Goal: Task Accomplishment & Management: Use online tool/utility

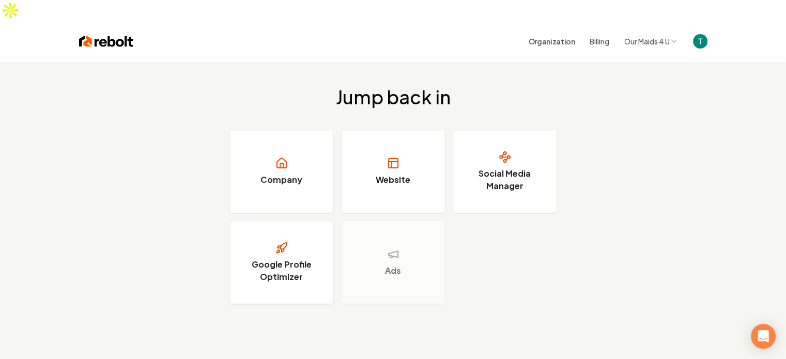
click at [593, 36] on button "Billing" at bounding box center [600, 41] width 20 height 10
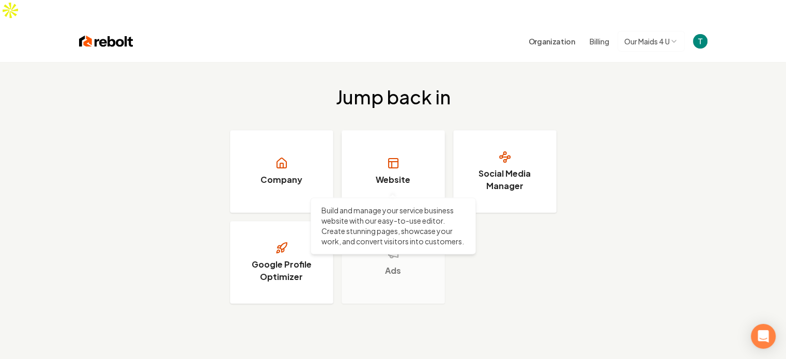
click at [398, 150] on link "Website" at bounding box center [393, 171] width 103 height 83
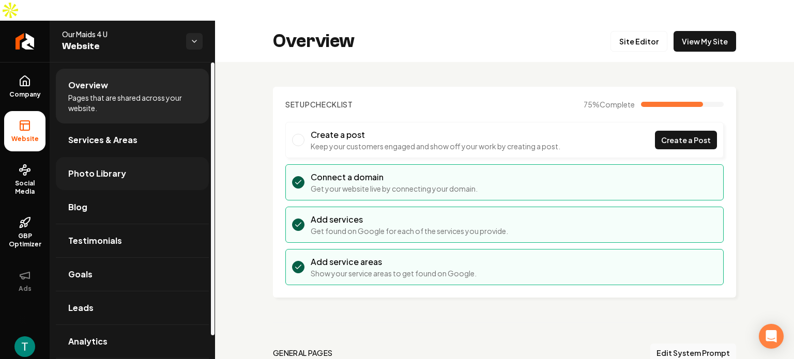
click at [89, 167] on span "Photo Library" at bounding box center [97, 173] width 58 height 12
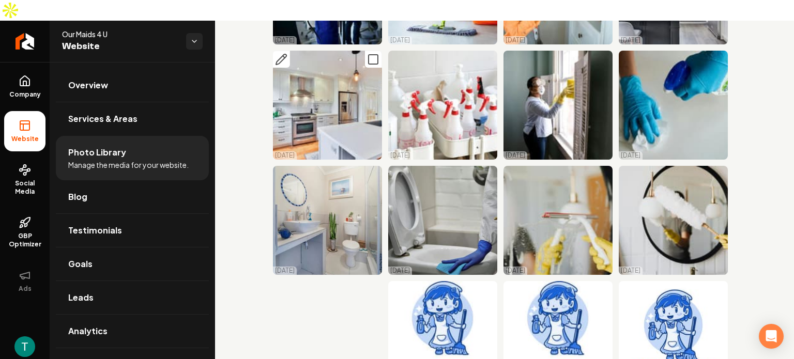
scroll to position [127, 0]
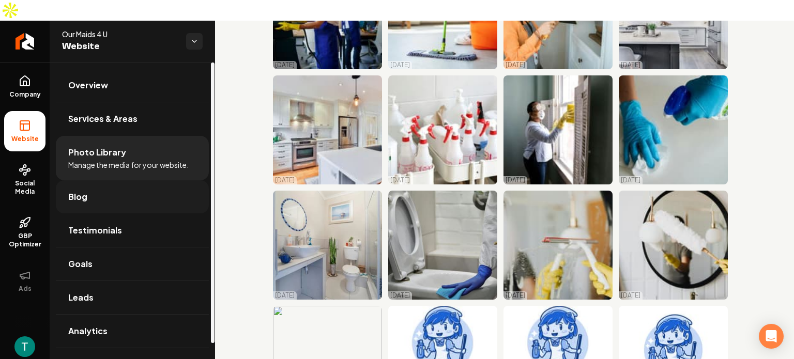
click at [69, 191] on span "Blog" at bounding box center [77, 197] width 19 height 12
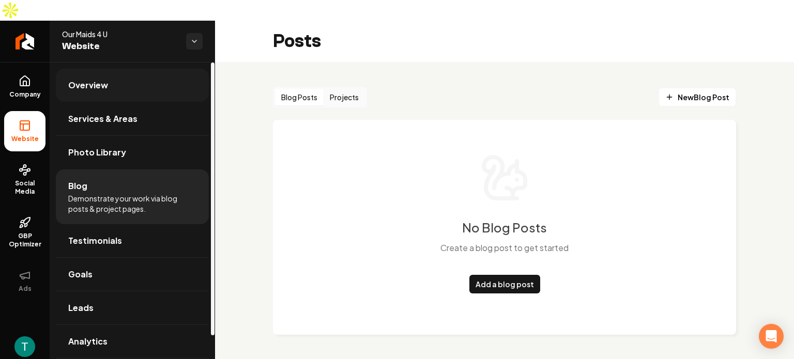
click at [99, 79] on span "Overview" at bounding box center [88, 85] width 40 height 12
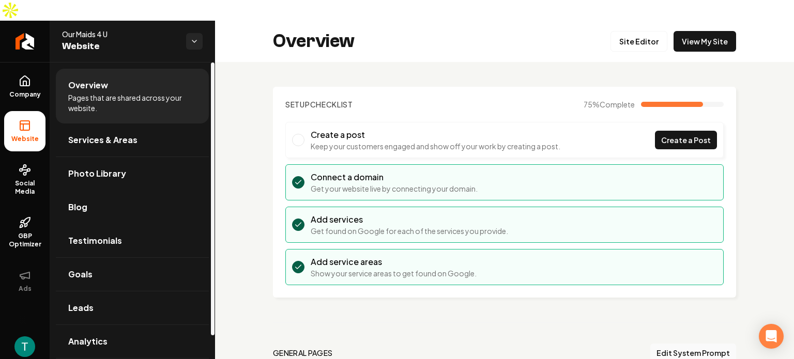
click at [28, 135] on span "Website" at bounding box center [25, 139] width 36 height 8
click at [95, 134] on span "Services & Areas" at bounding box center [102, 140] width 69 height 12
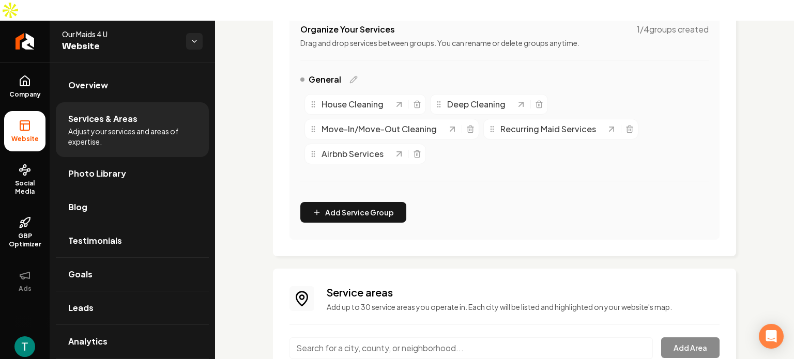
scroll to position [226, 0]
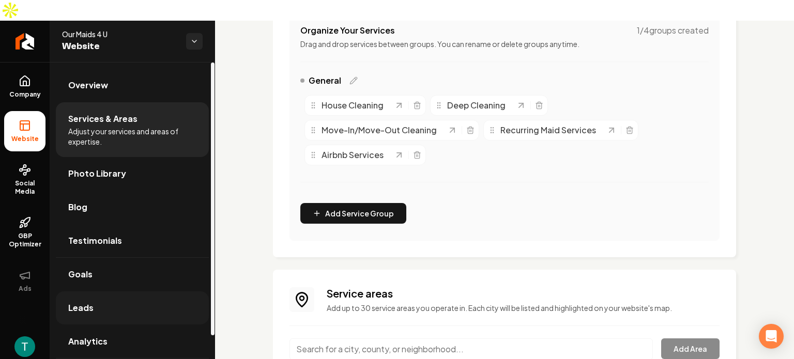
click at [83, 302] on span "Leads" at bounding box center [80, 308] width 25 height 12
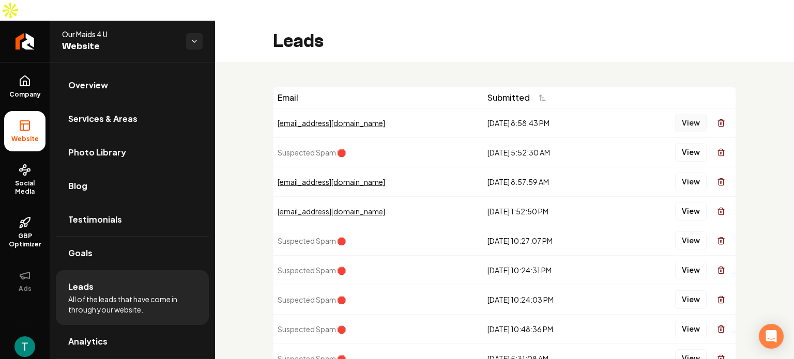
click at [684, 114] on button "View" at bounding box center [691, 123] width 32 height 19
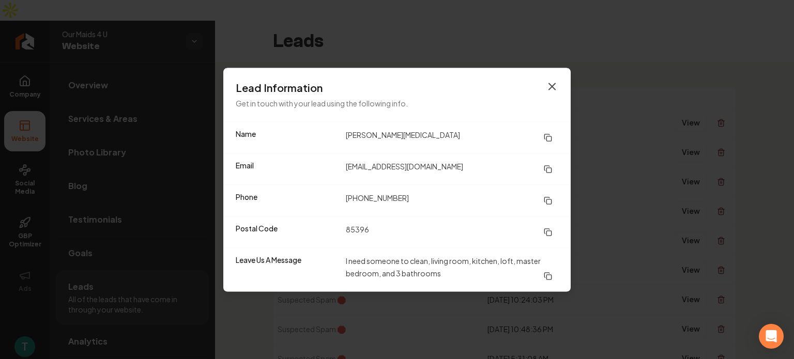
click at [553, 86] on icon "button" at bounding box center [552, 86] width 6 height 6
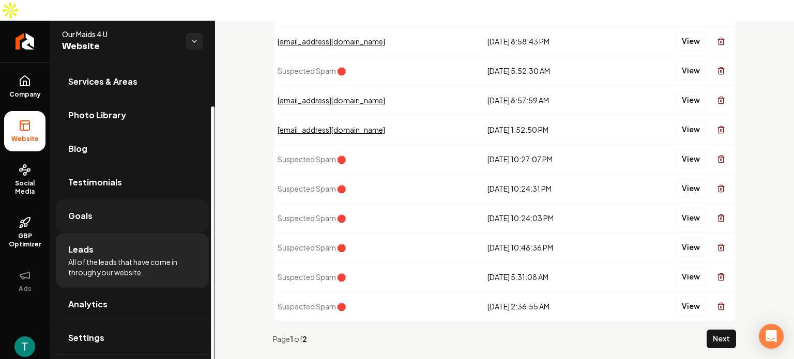
scroll to position [51, 0]
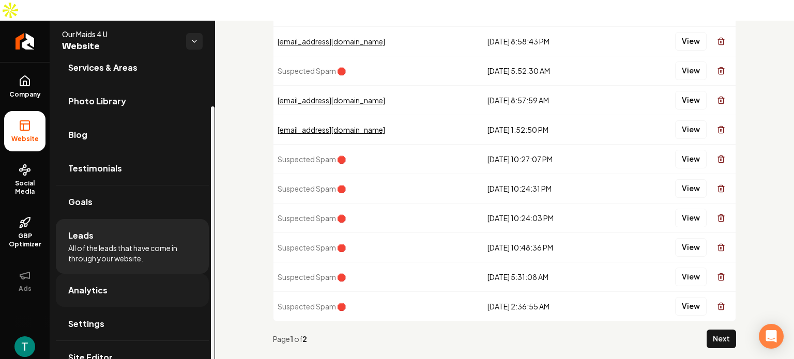
click at [85, 284] on span "Analytics" at bounding box center [87, 290] width 39 height 12
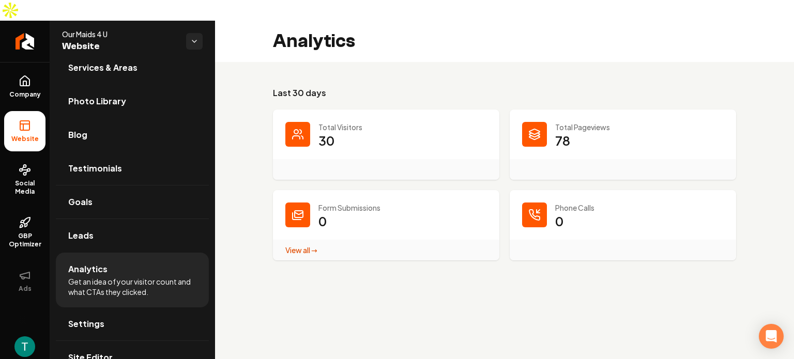
click at [303, 128] on icon "Main content area" at bounding box center [298, 134] width 12 height 12
click at [567, 132] on p "78" at bounding box center [562, 140] width 15 height 17
click at [91, 318] on span "Settings" at bounding box center [86, 324] width 36 height 12
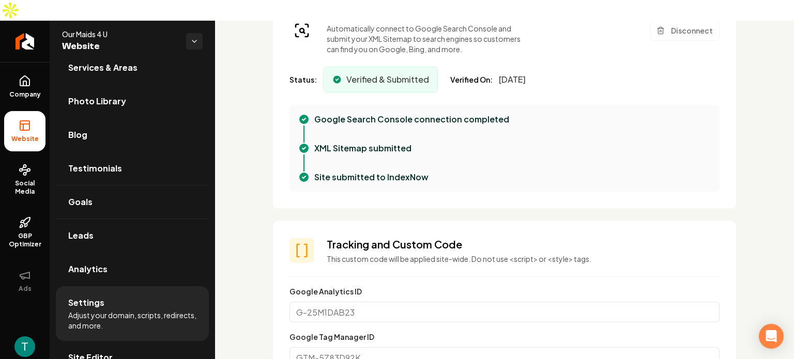
scroll to position [258, 0]
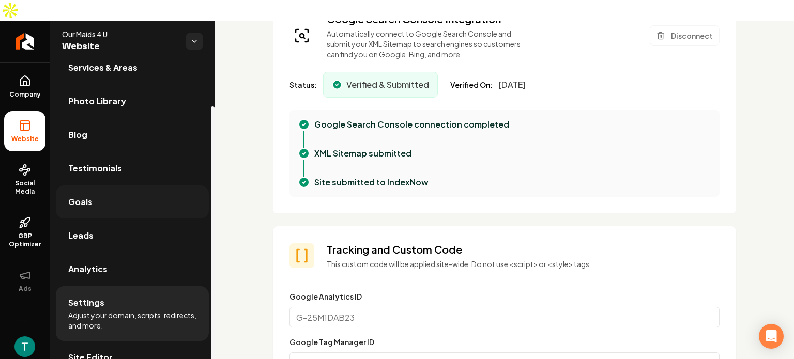
click at [84, 196] on span "Goals" at bounding box center [80, 202] width 24 height 12
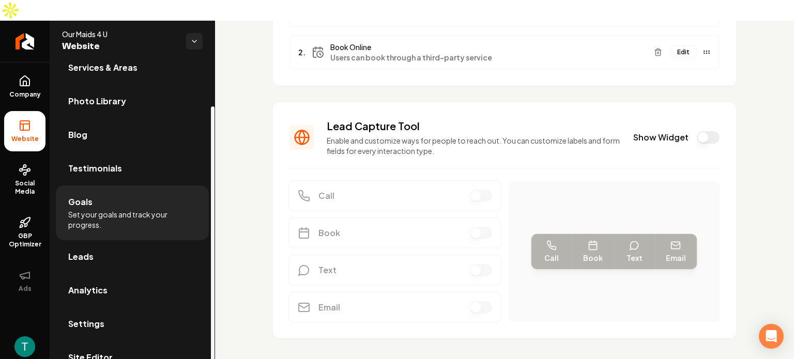
scroll to position [173, 0]
click at [102, 162] on span "Testimonials" at bounding box center [95, 168] width 54 height 12
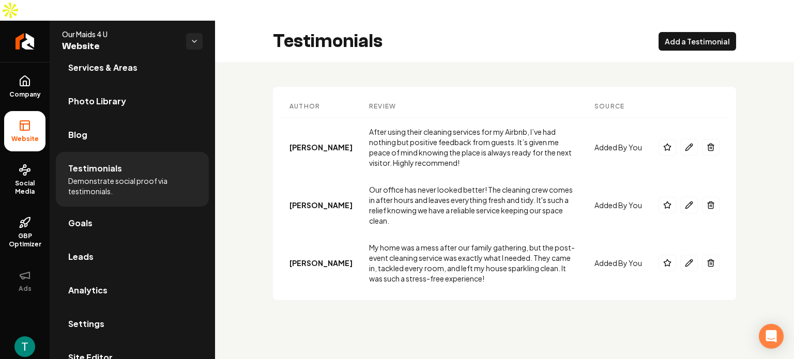
click at [550, 27] on div "Testimonials Add a Testimonial" at bounding box center [504, 41] width 579 height 41
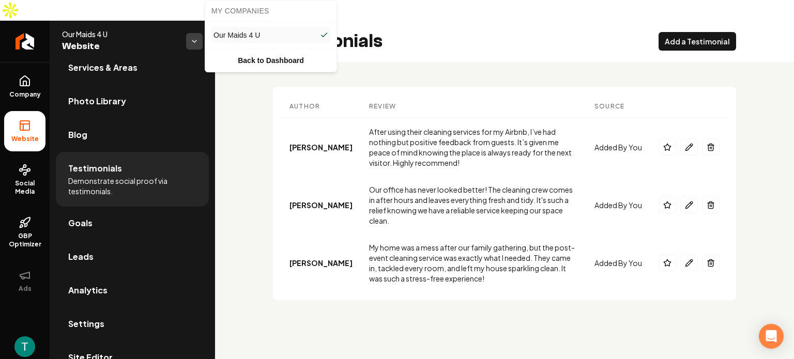
click at [195, 21] on html "Company Website Social Media GBP Optimizer Ads Account Our Maids 4 U Website Ov…" at bounding box center [397, 179] width 794 height 359
click at [264, 60] on link "Back to Dashboard" at bounding box center [270, 60] width 127 height 19
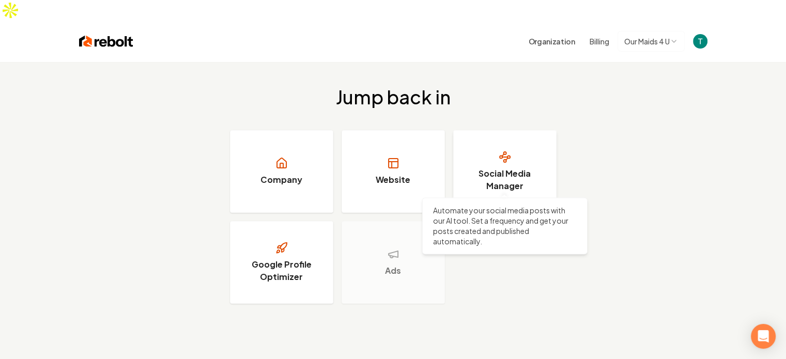
click at [507, 167] on h3 "Social Media Manager" at bounding box center [505, 179] width 78 height 25
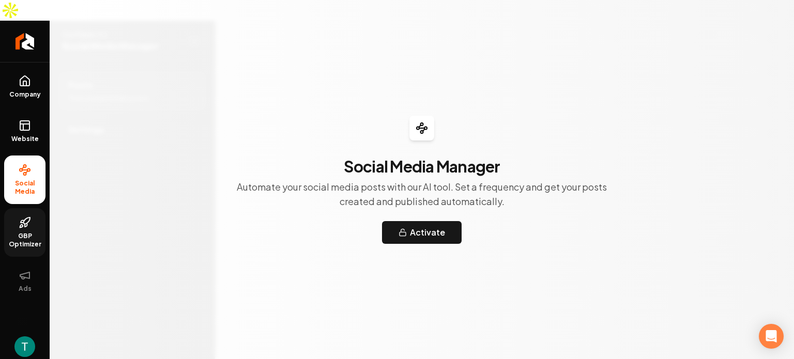
click at [27, 217] on icon at bounding box center [25, 223] width 12 height 12
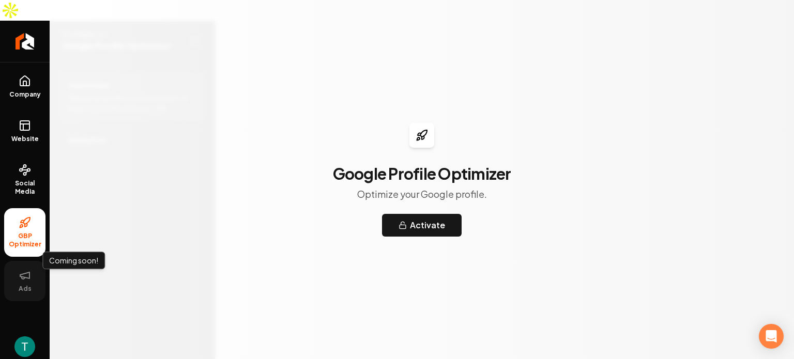
click at [22, 272] on icon at bounding box center [24, 275] width 9 height 6
click at [30, 337] on img "Open user button" at bounding box center [24, 347] width 21 height 21
click at [79, 327] on div "Google Profile Optimizer Optimize your Google profile. Activate" at bounding box center [422, 179] width 744 height 359
click at [25, 41] on icon "Return to dashboard" at bounding box center [25, 41] width 10 height 0
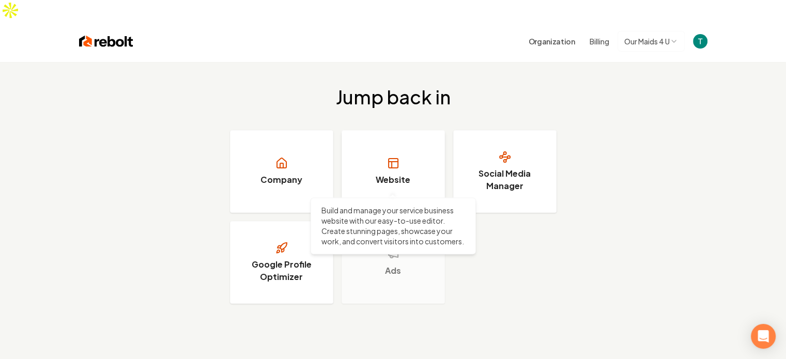
click at [393, 152] on link "Website" at bounding box center [393, 171] width 103 height 83
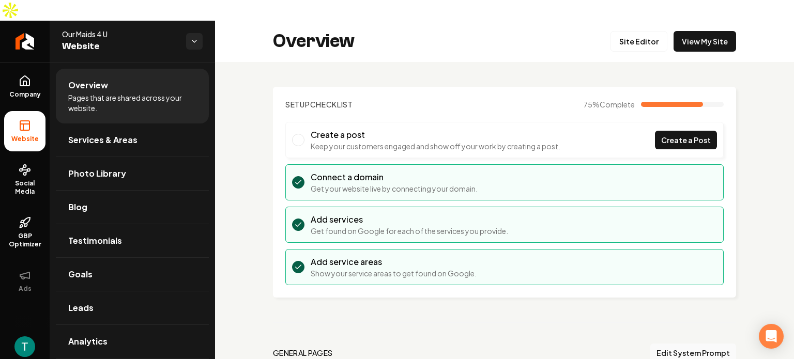
click at [298, 134] on span "Main content area" at bounding box center [298, 140] width 12 height 12
click at [665, 135] on span "Create a Post" at bounding box center [686, 140] width 50 height 11
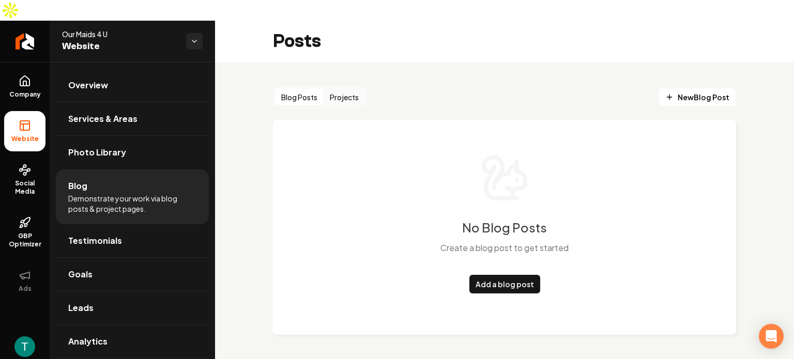
click at [298, 89] on button "Blog Posts" at bounding box center [299, 97] width 49 height 17
click at [350, 89] on button "Projects" at bounding box center [344, 97] width 41 height 17
click at [707, 92] on span "New Project" at bounding box center [702, 97] width 56 height 11
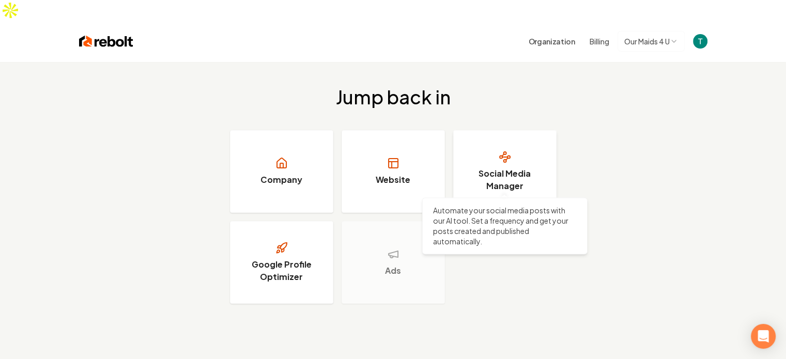
click at [506, 167] on h3 "Social Media Manager" at bounding box center [505, 179] width 78 height 25
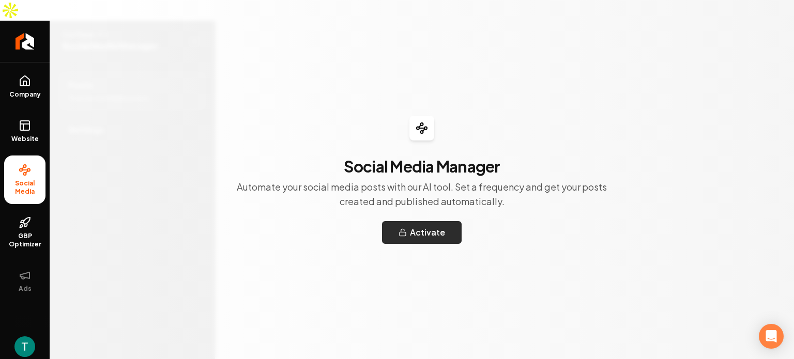
click at [426, 239] on button "Activate" at bounding box center [422, 232] width 80 height 23
click at [25, 119] on icon at bounding box center [25, 125] width 12 height 12
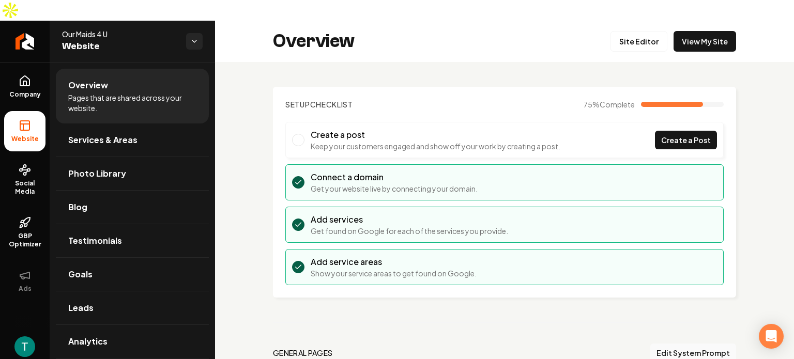
click at [298, 134] on span "Main content area" at bounding box center [298, 140] width 12 height 12
click at [194, 21] on html "Company Website Social Media GBP Optimizer Ads Account Our Maids 4 U Website Ov…" at bounding box center [397, 179] width 794 height 359
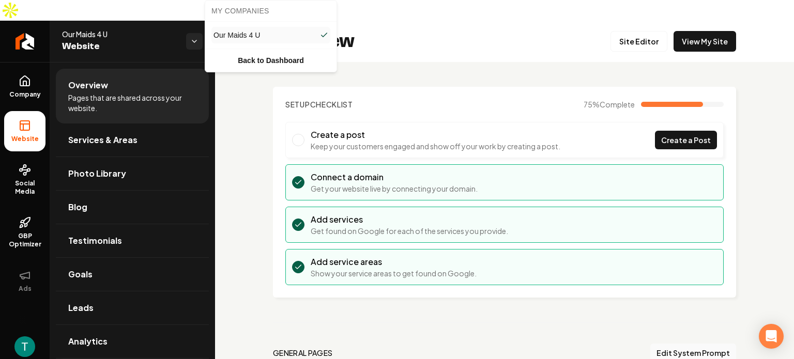
click at [93, 349] on html "Company Website Social Media GBP Optimizer Ads Account Our Maids 4 U Website Ov…" at bounding box center [397, 179] width 794 height 359
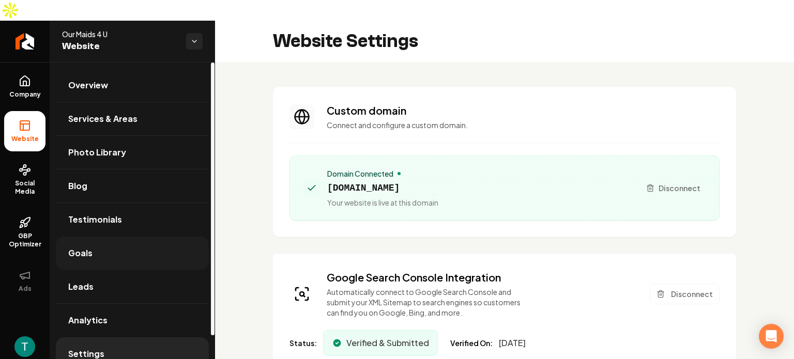
scroll to position [51, 0]
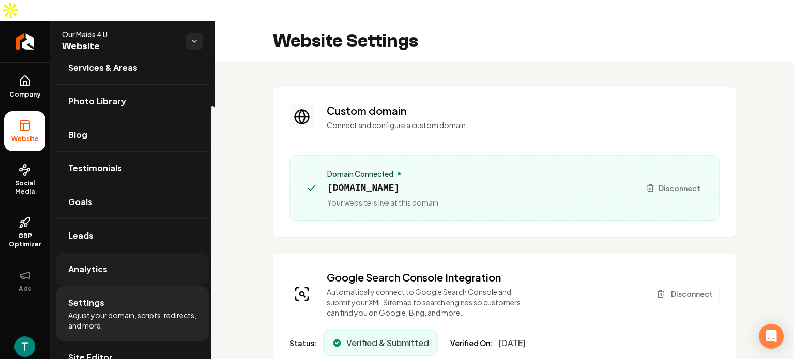
click at [87, 263] on span "Analytics" at bounding box center [87, 269] width 39 height 12
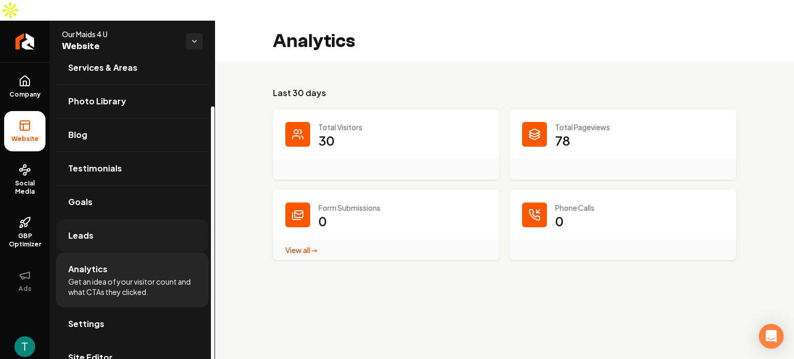
click at [78, 230] on span "Leads" at bounding box center [80, 236] width 25 height 12
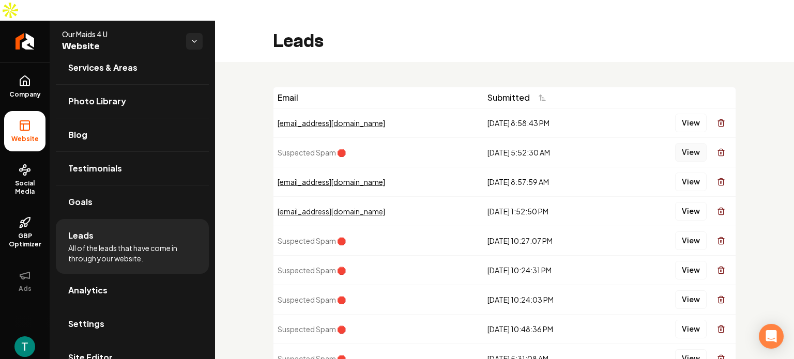
click at [685, 143] on button "View" at bounding box center [691, 152] width 32 height 19
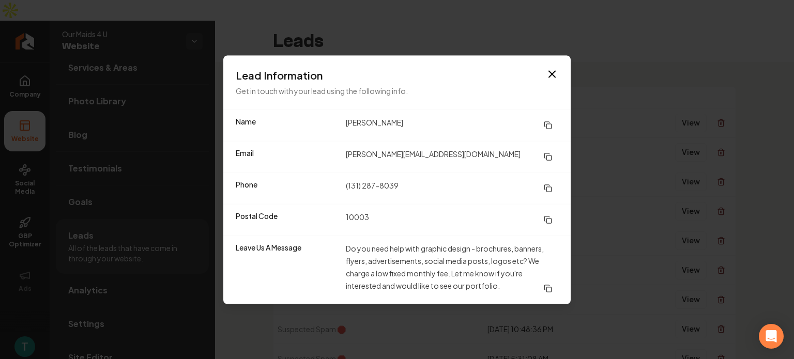
click at [554, 72] on icon "button" at bounding box center [552, 74] width 12 height 12
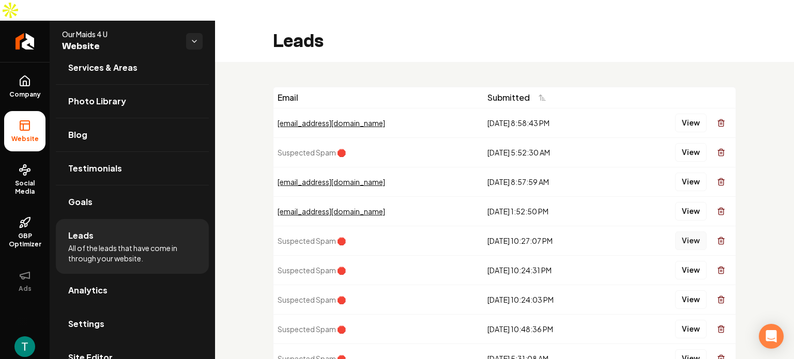
click at [684, 232] on button "View" at bounding box center [691, 241] width 32 height 19
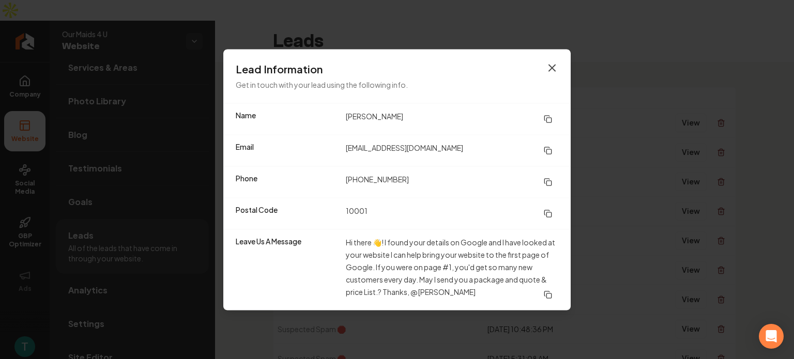
click at [551, 68] on icon "button" at bounding box center [552, 68] width 6 height 6
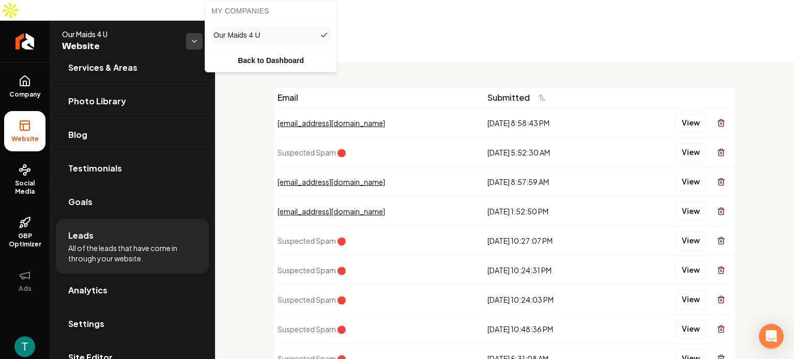
click at [191, 22] on html "Company Website Social Media GBP Optimizer Ads Account Our Maids 4 U Website Ov…" at bounding box center [397, 179] width 794 height 359
click at [29, 62] on html "Company Website Social Media GBP Optimizer Ads Account Our Maids 4 U Website Ov…" at bounding box center [397, 179] width 794 height 359
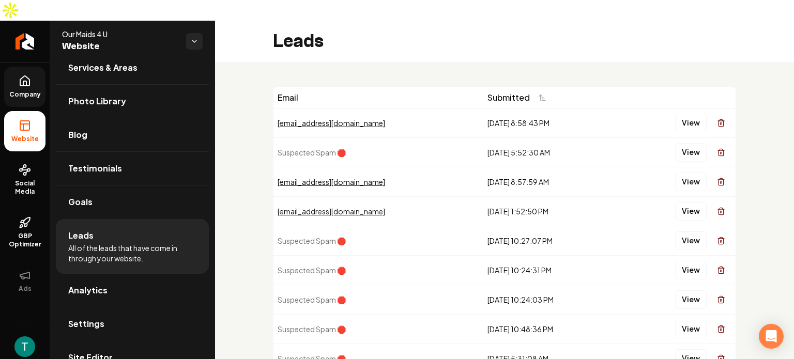
click at [26, 81] on icon at bounding box center [24, 83] width 3 height 5
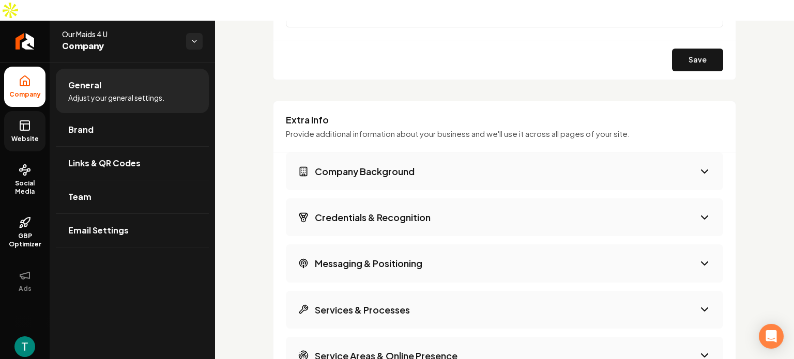
scroll to position [1551, 0]
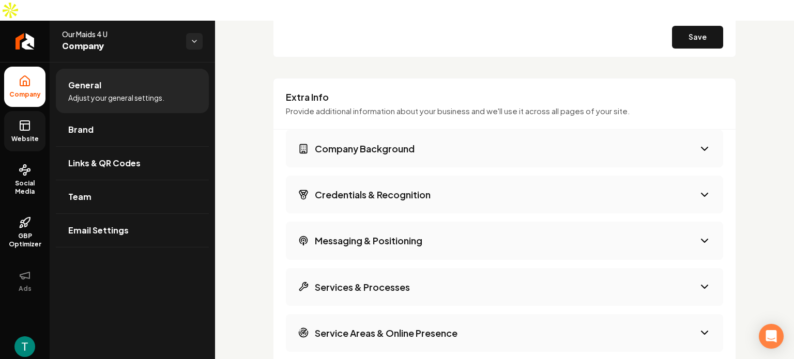
click at [698, 143] on icon "Main content area" at bounding box center [704, 149] width 12 height 12
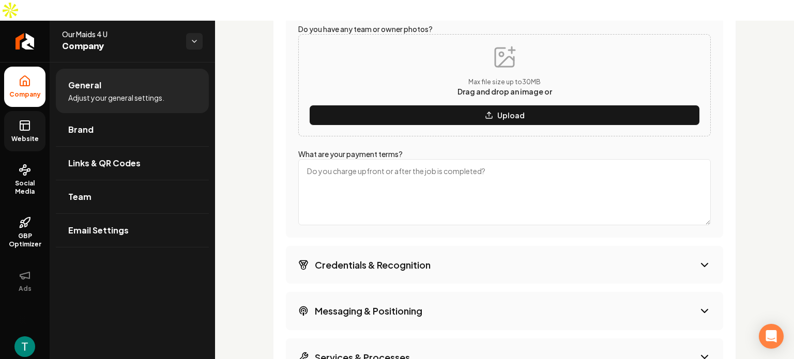
scroll to position [2171, 0]
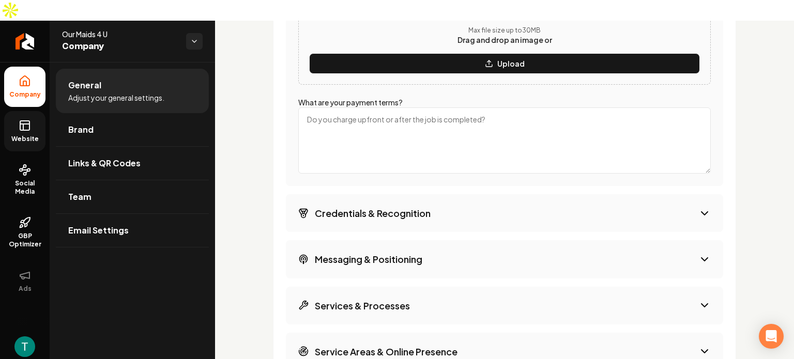
click at [699, 207] on icon "Main content area" at bounding box center [704, 213] width 12 height 12
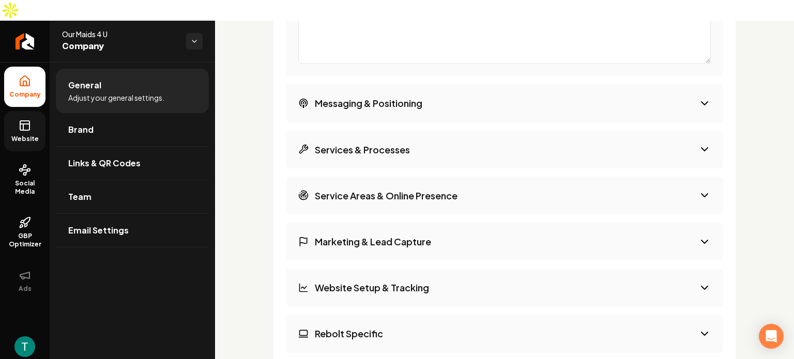
scroll to position [1993, 0]
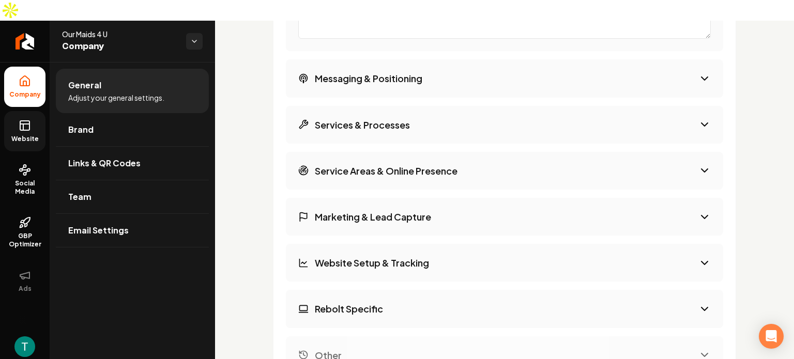
click at [698, 257] on icon "Main content area" at bounding box center [704, 263] width 12 height 12
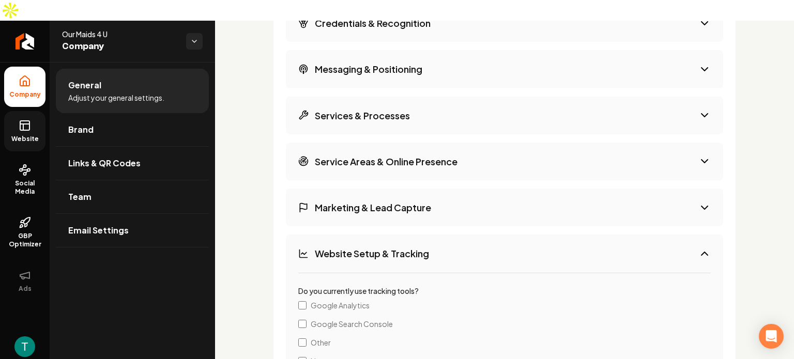
scroll to position [1713, 0]
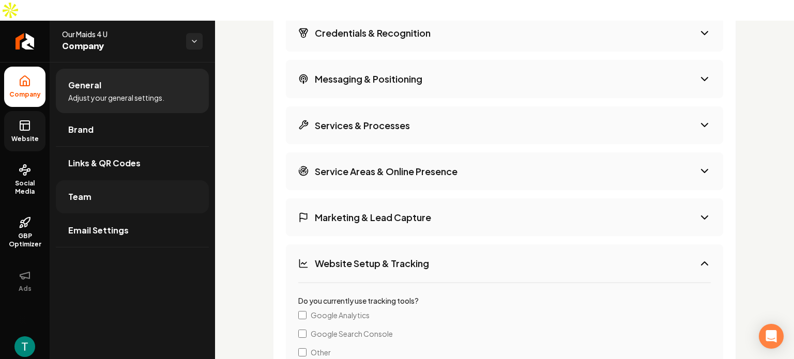
click at [83, 191] on span "Team" at bounding box center [79, 197] width 23 height 12
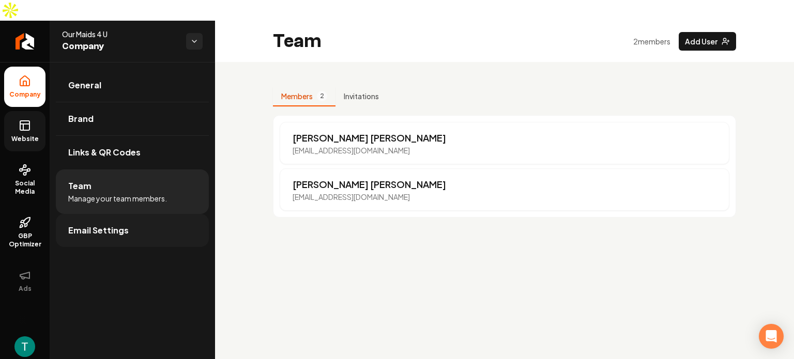
click at [85, 224] on span "Email Settings" at bounding box center [98, 230] width 60 height 12
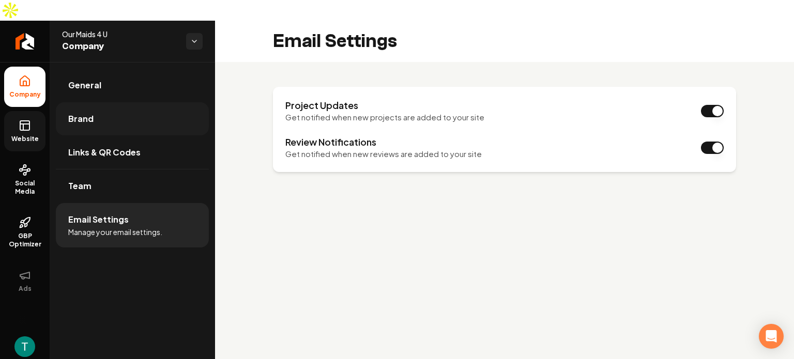
click at [88, 113] on span "Brand" at bounding box center [80, 119] width 25 height 12
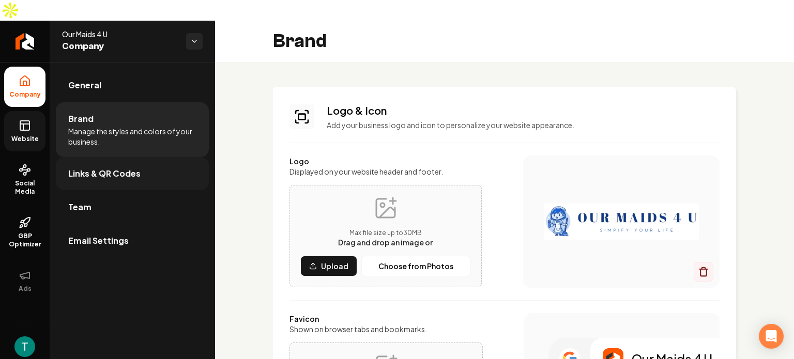
click at [103, 167] on span "Links & QR Codes" at bounding box center [104, 173] width 72 height 12
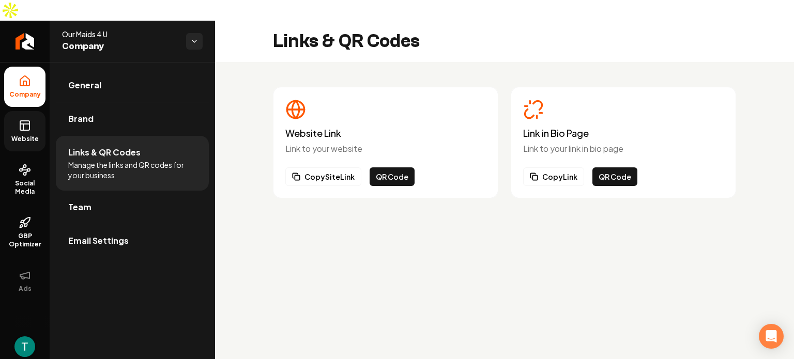
click at [26, 337] on img "Open user button" at bounding box center [24, 347] width 21 height 21
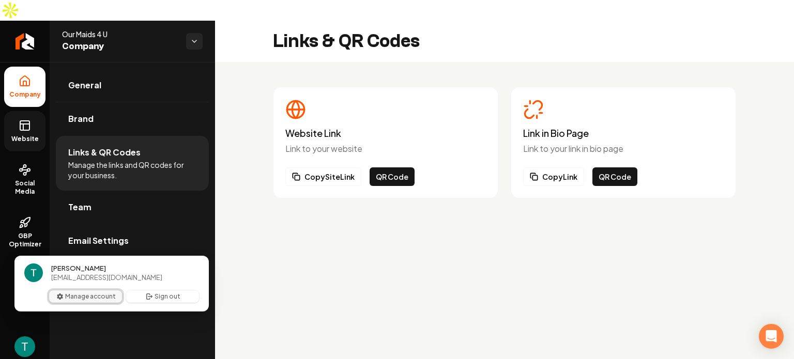
click at [88, 294] on button "Manage account" at bounding box center [85, 297] width 73 height 12
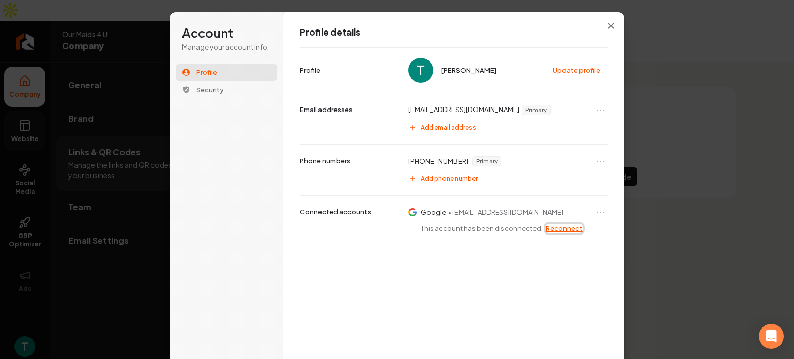
click at [550, 227] on button "Reconnect" at bounding box center [564, 228] width 37 height 9
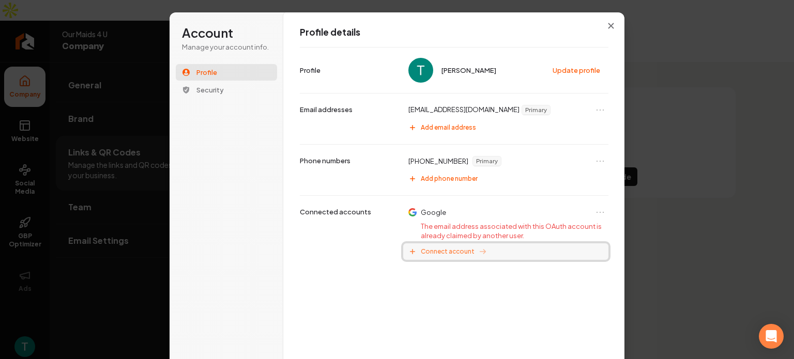
click at [460, 251] on span "Connect account" at bounding box center [448, 252] width 54 height 8
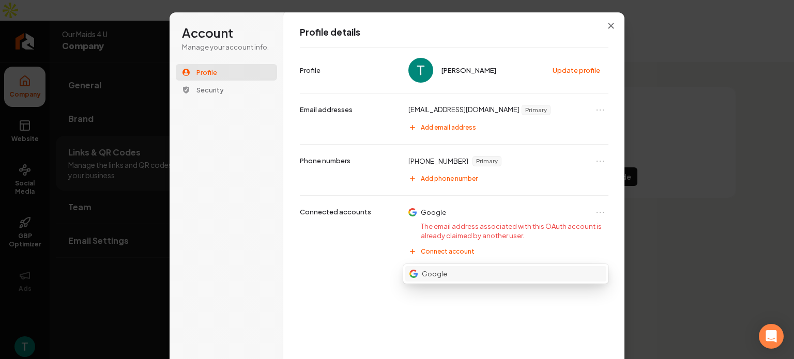
click at [446, 274] on button "Google" at bounding box center [505, 274] width 201 height 16
